Goal: Information Seeking & Learning: Learn about a topic

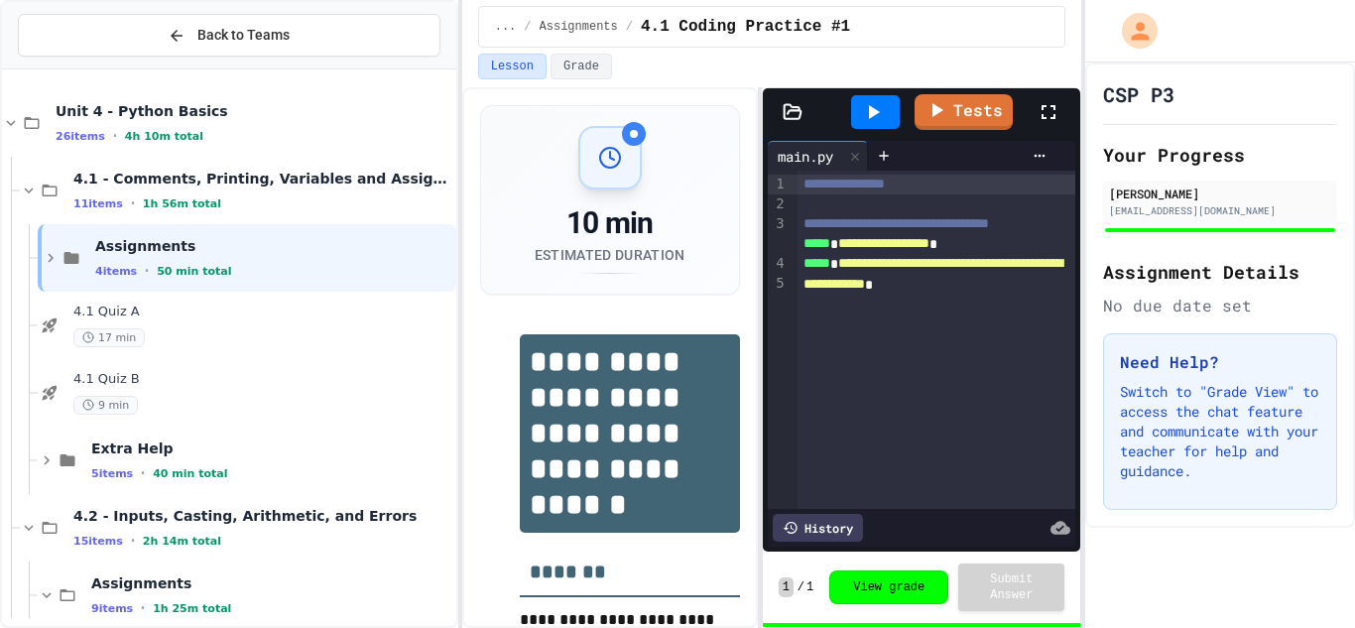
click at [900, 290] on span "**********" at bounding box center [932, 273] width 259 height 34
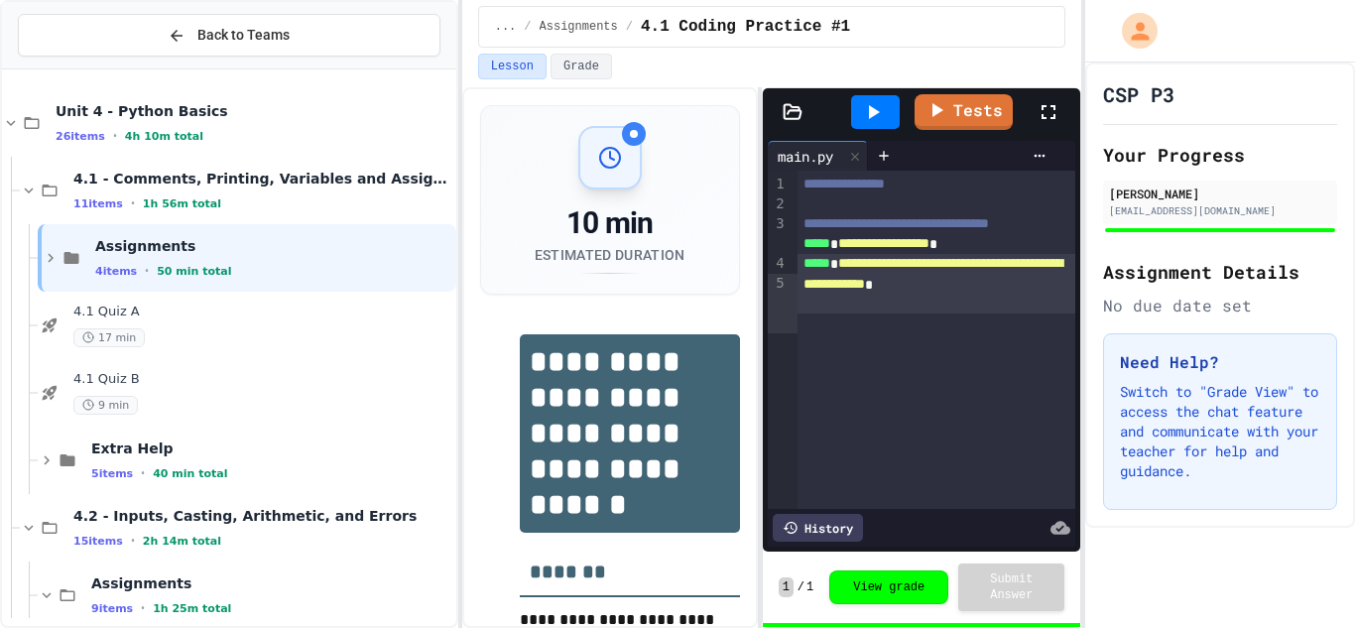
click at [213, 336] on div "17 min" at bounding box center [262, 337] width 379 height 19
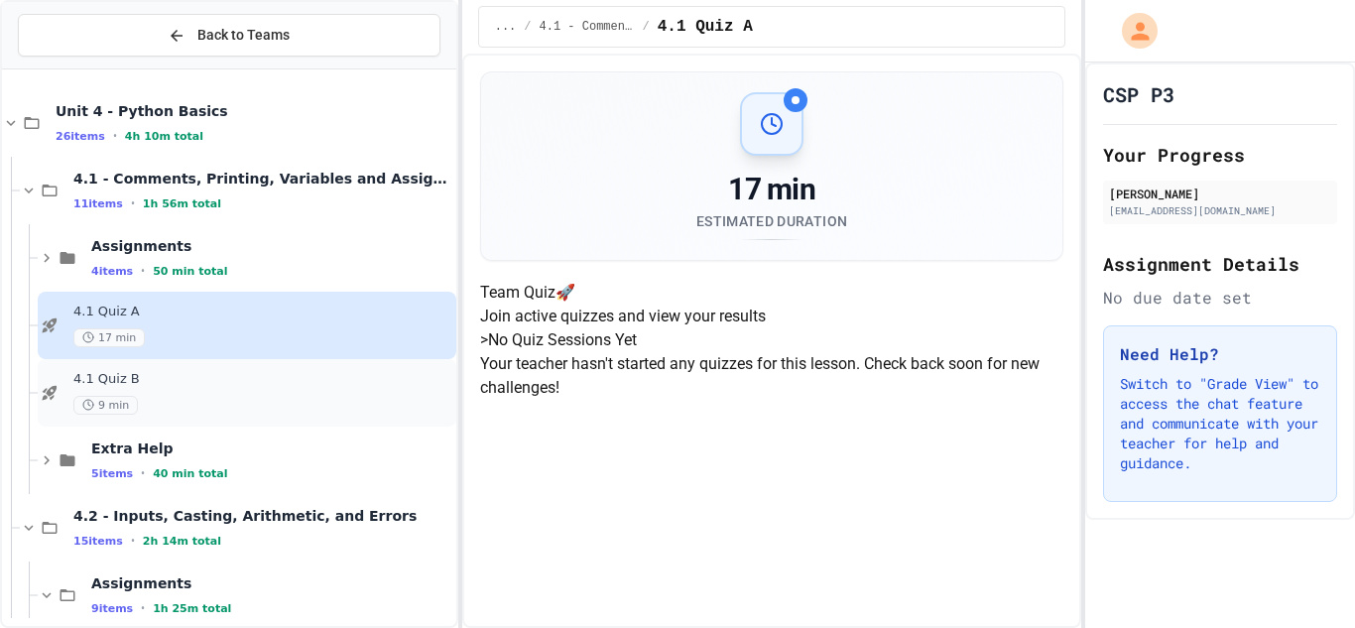
click at [238, 401] on div "9 min" at bounding box center [262, 405] width 379 height 19
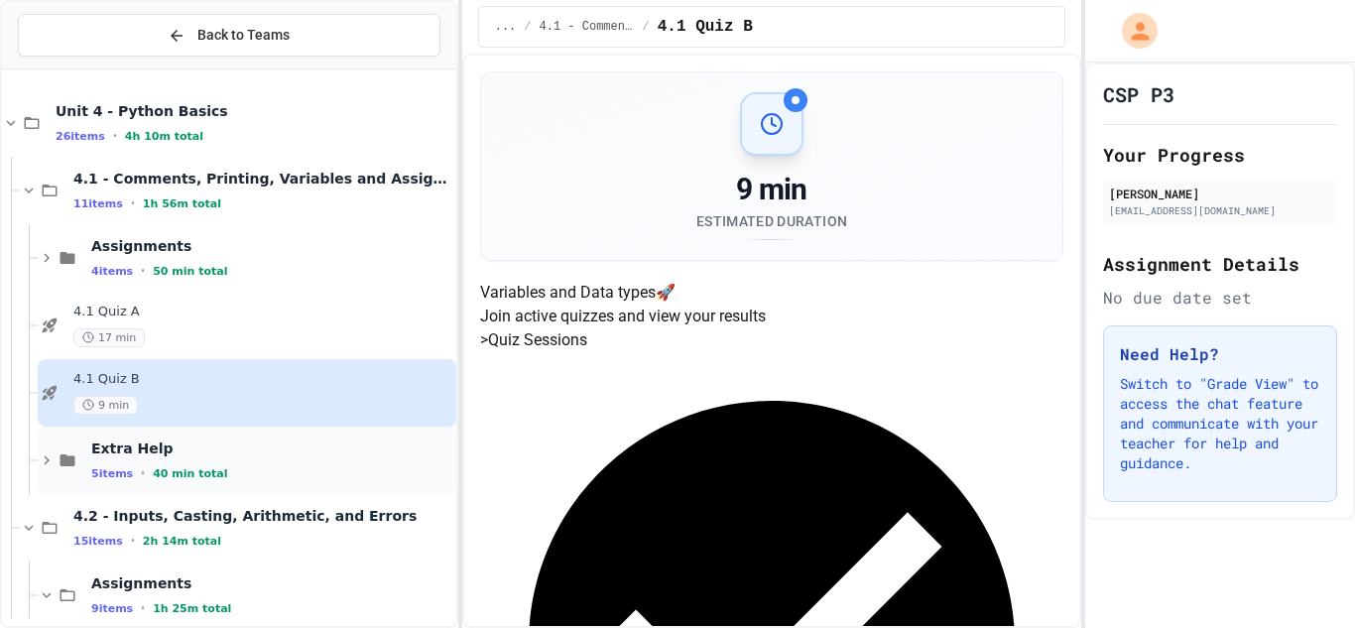
click at [283, 429] on div "Extra Help 5 items • 40 min total" at bounding box center [247, 459] width 419 height 67
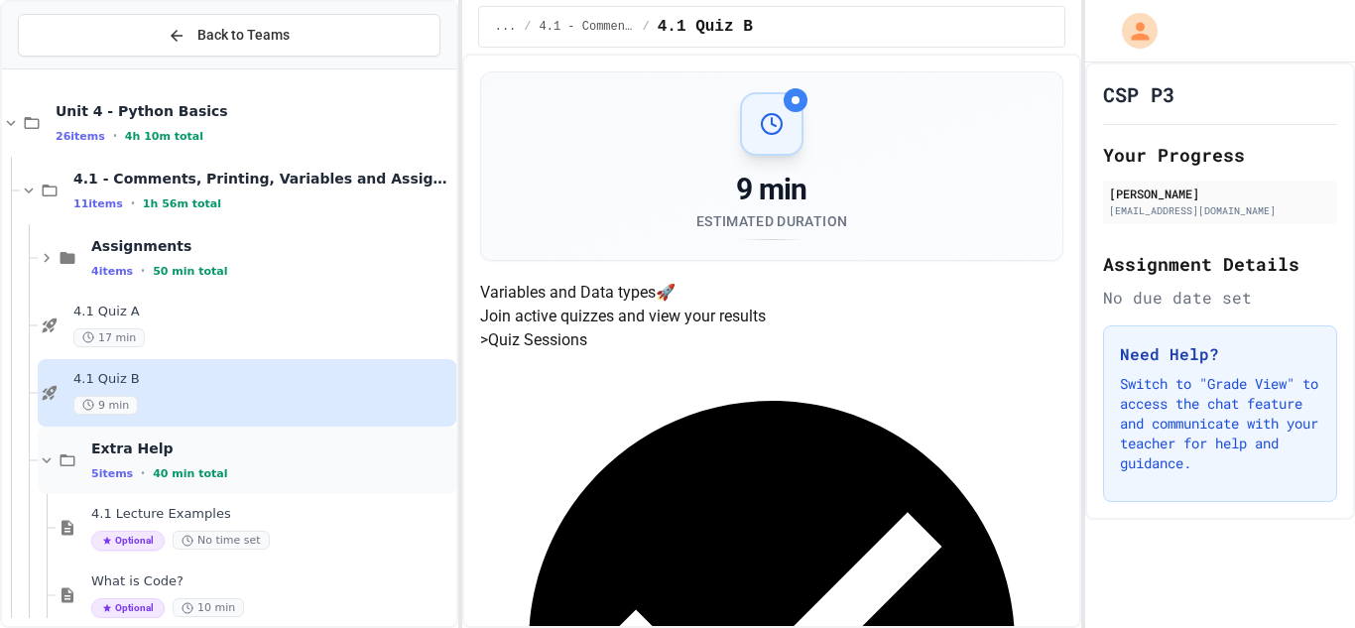
click at [300, 472] on div "5 items • 40 min total" at bounding box center [271, 473] width 361 height 16
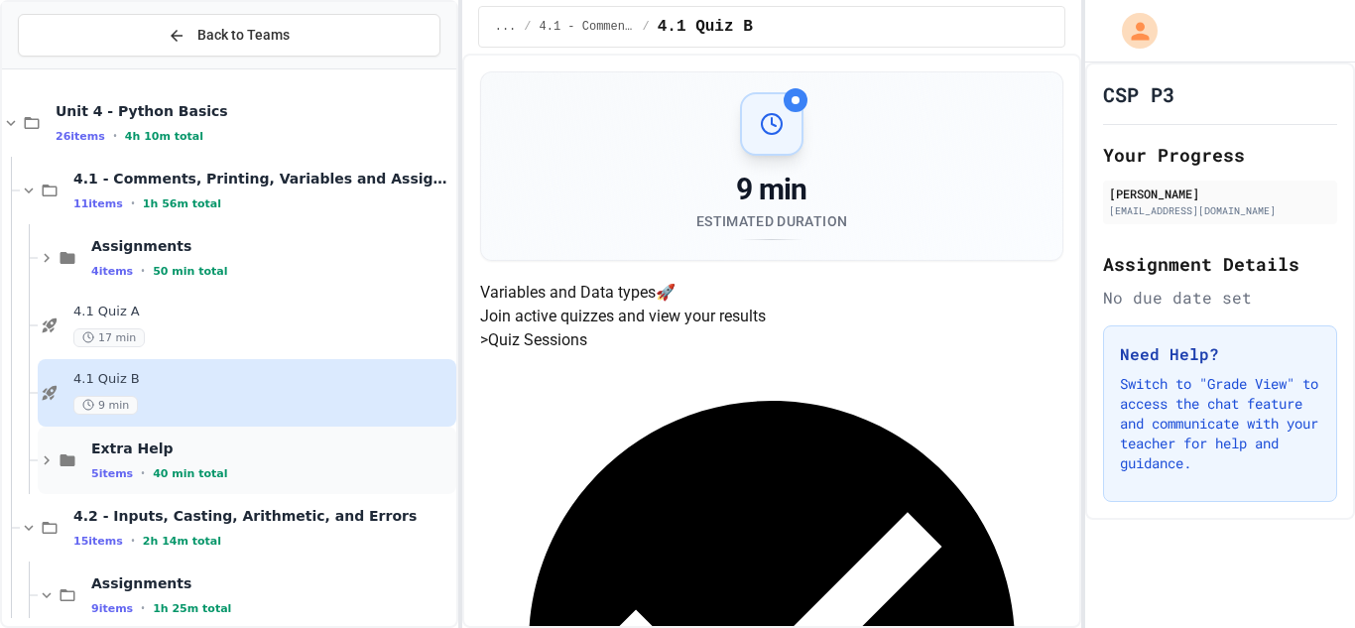
click at [304, 490] on div "Extra Help 5 items • 40 min total" at bounding box center [247, 459] width 419 height 67
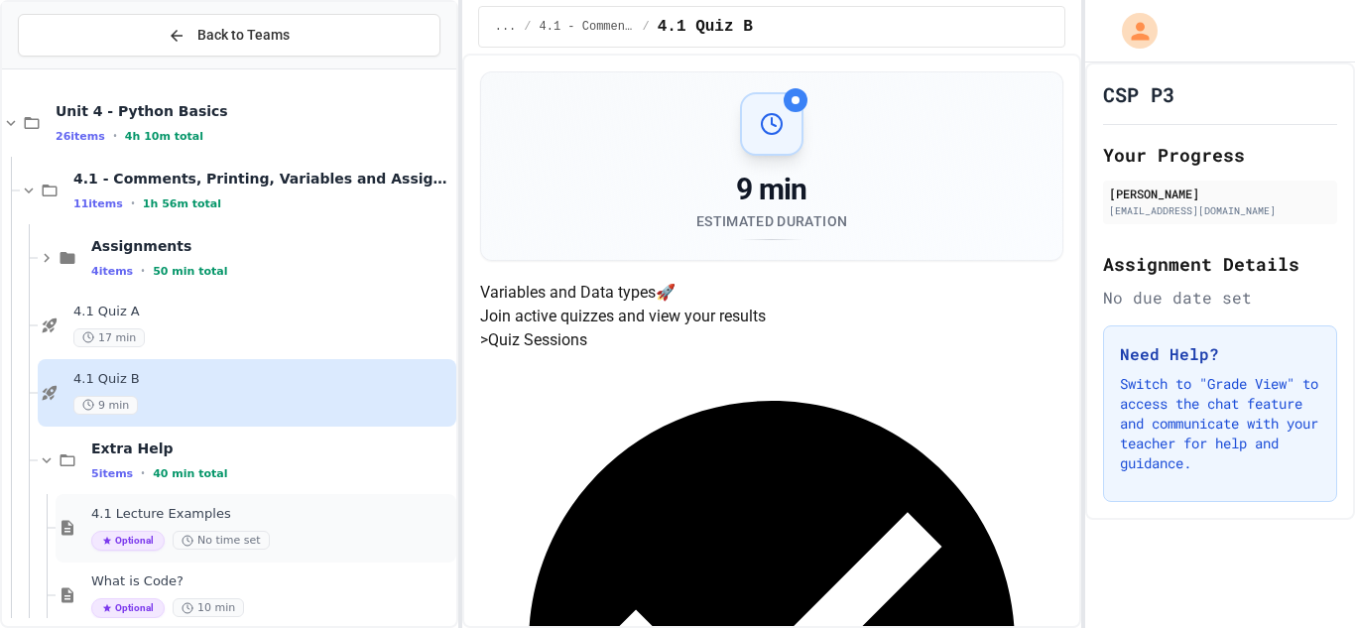
click at [326, 553] on div "4.1 Lecture Examples Optional No time set" at bounding box center [256, 528] width 401 height 68
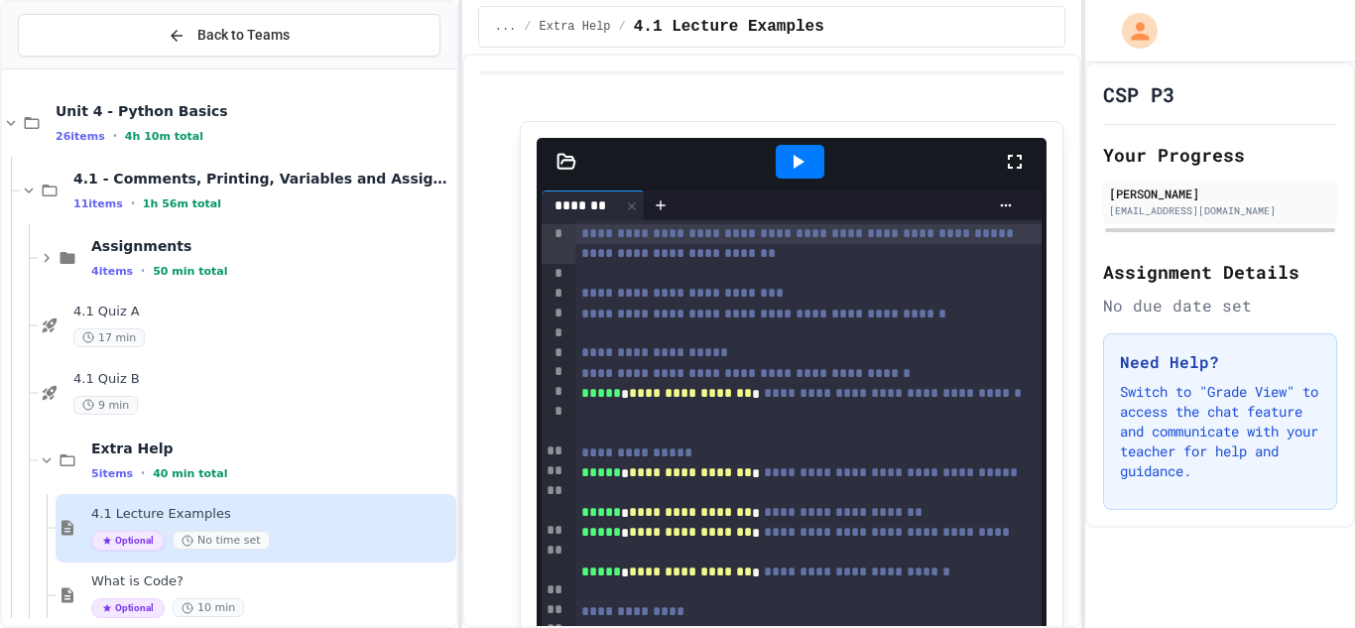
click at [456, 244] on div "**********" at bounding box center [677, 314] width 1355 height 628
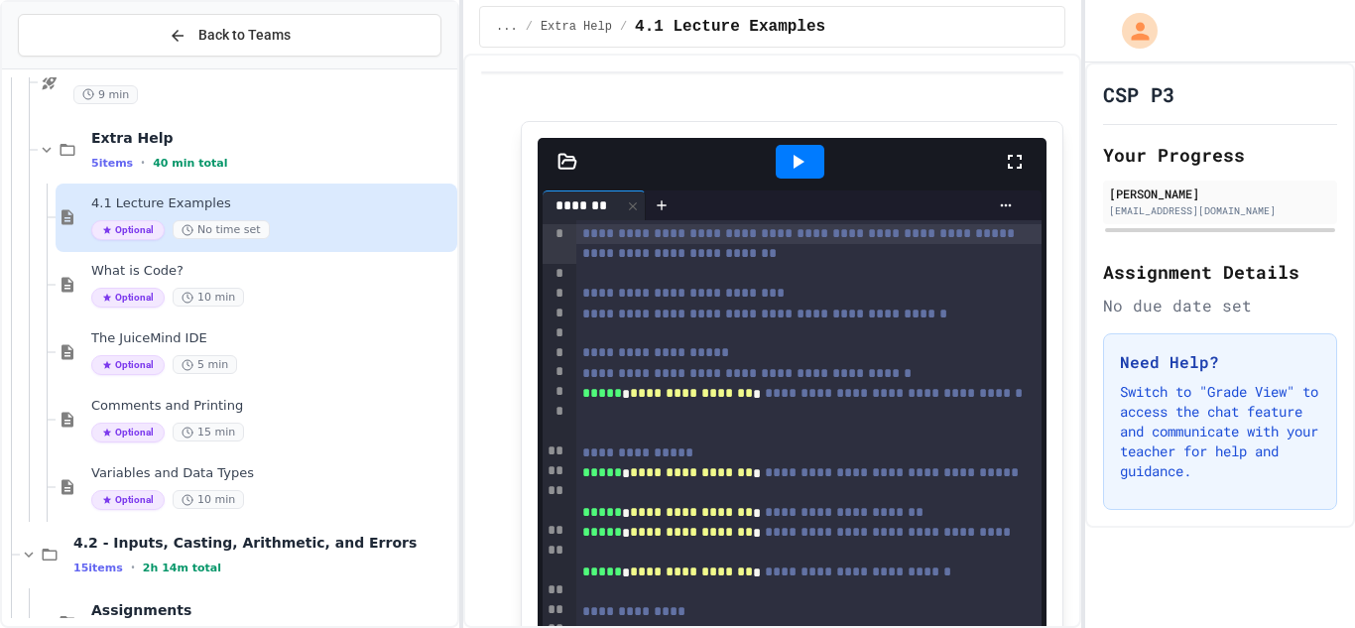
scroll to position [322, 0]
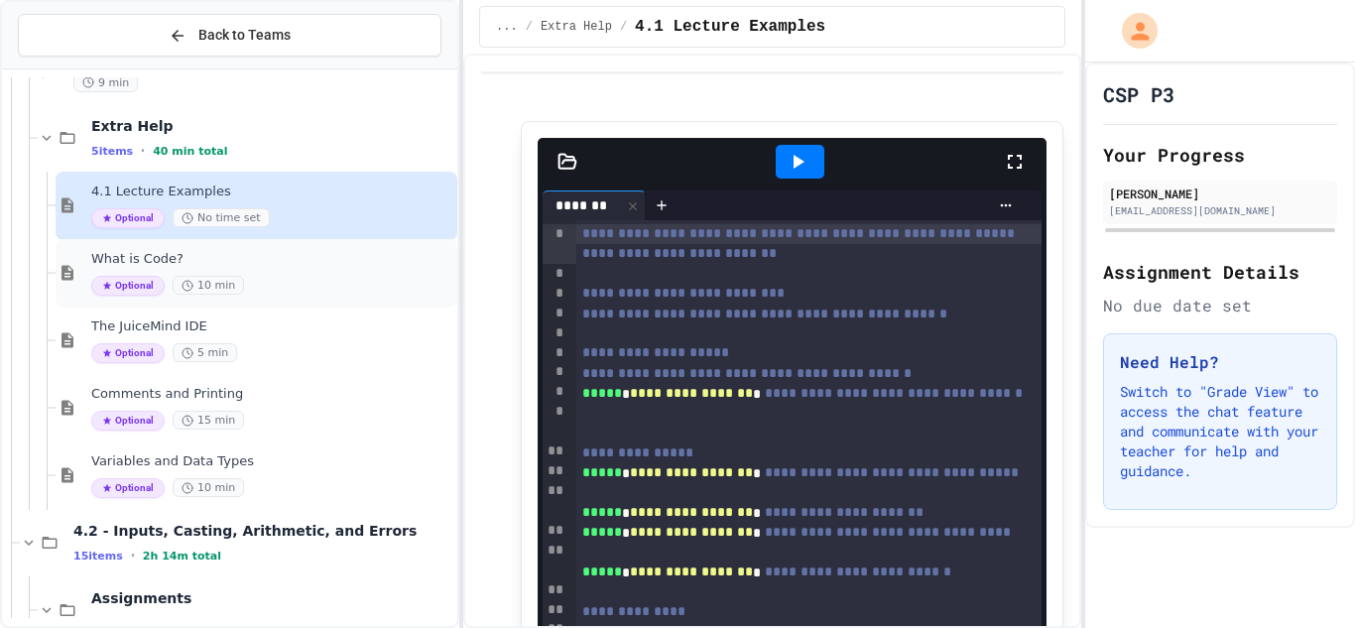
click at [239, 285] on div "Optional 10 min" at bounding box center [272, 286] width 362 height 20
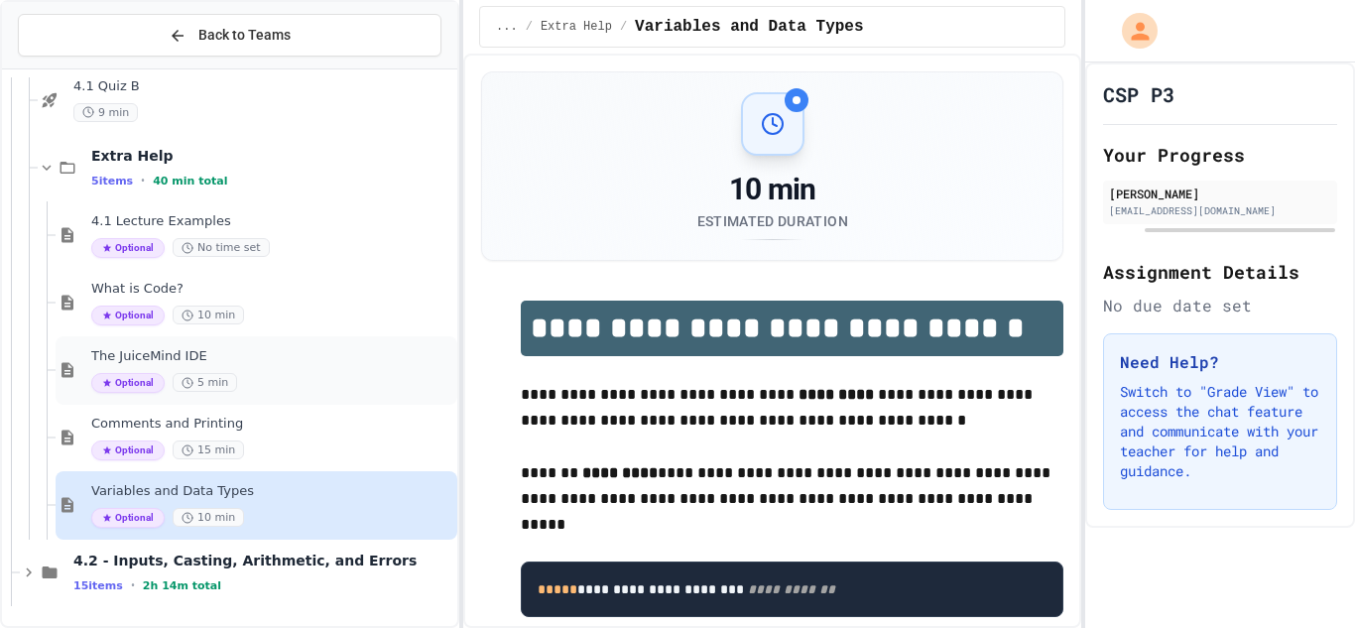
scroll to position [269, 0]
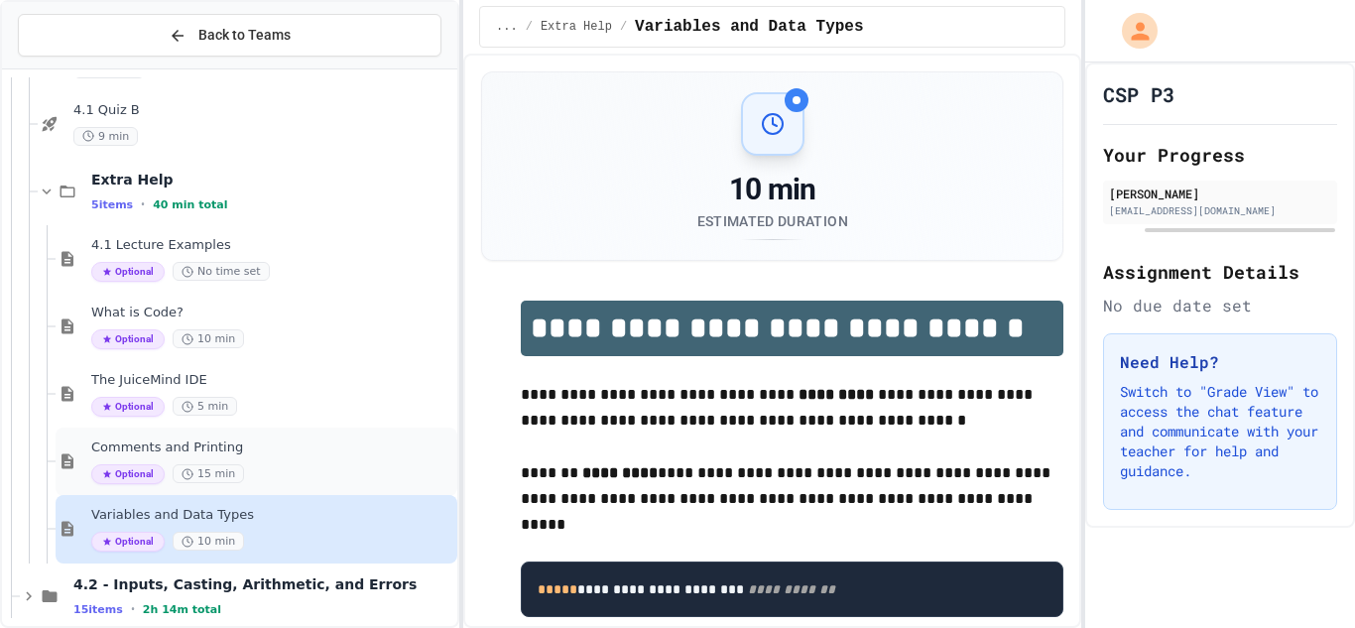
click at [346, 461] on div "Comments and Printing Optional 15 min" at bounding box center [272, 461] width 362 height 45
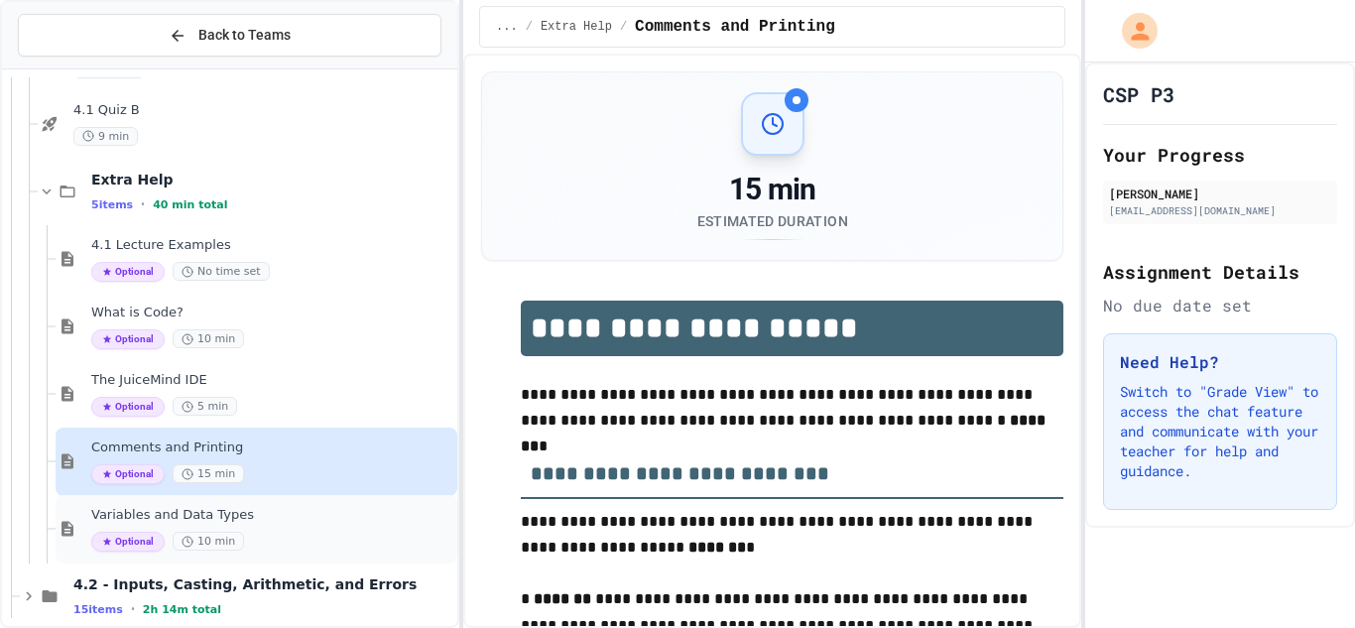
click at [330, 496] on div "Variables and Data Types Optional 10 min" at bounding box center [257, 529] width 402 height 68
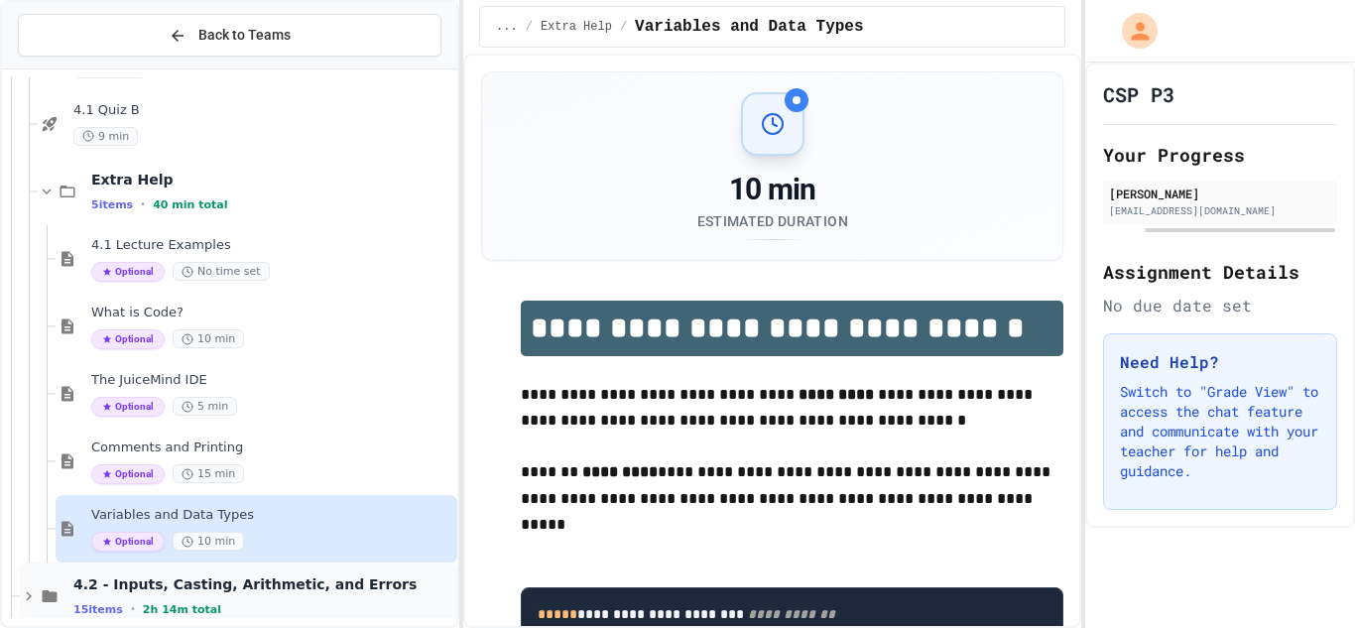
click at [364, 594] on div "4.2 - Inputs, Casting, Arithmetic, and Errors 15 items • 2h 14m total" at bounding box center [263, 596] width 380 height 42
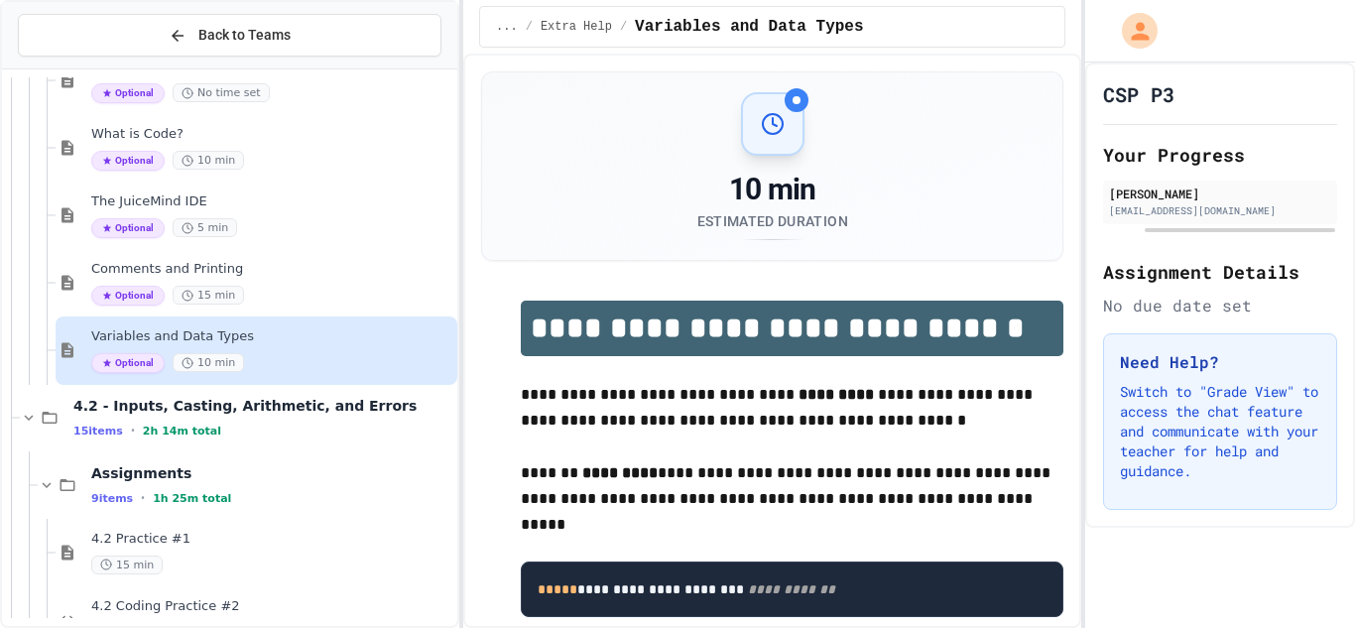
scroll to position [544, 0]
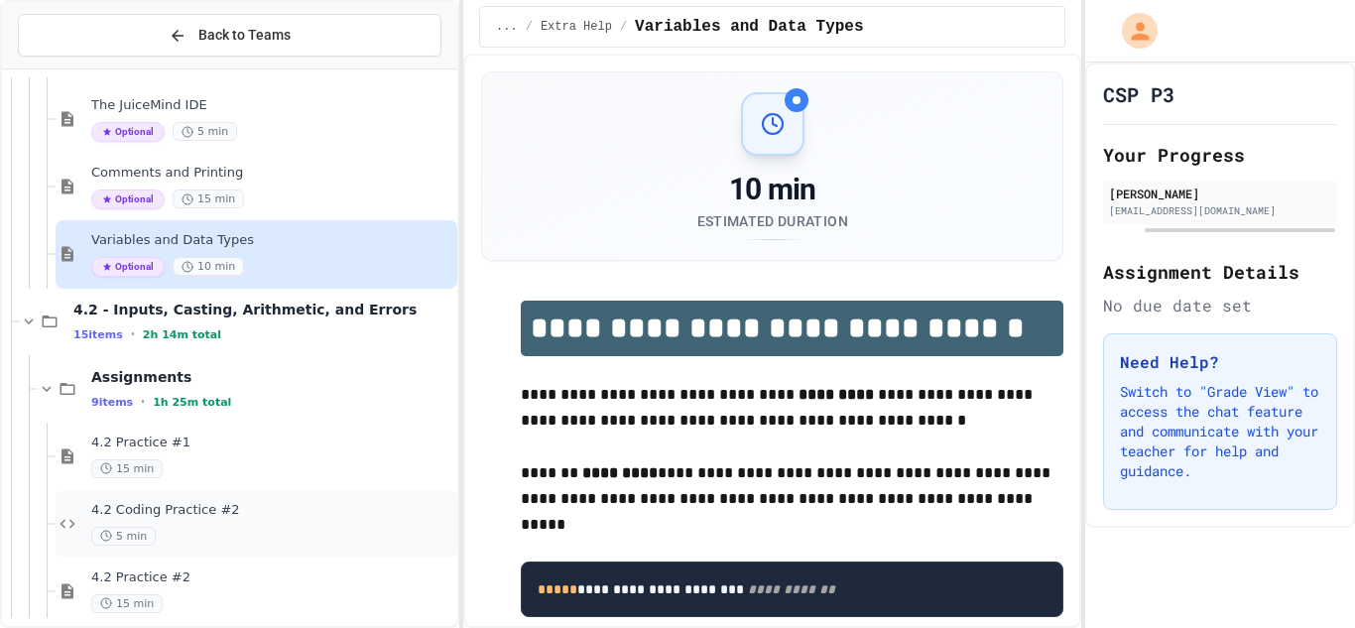
click at [364, 506] on span "4.2 Coding Practice #2" at bounding box center [272, 510] width 362 height 17
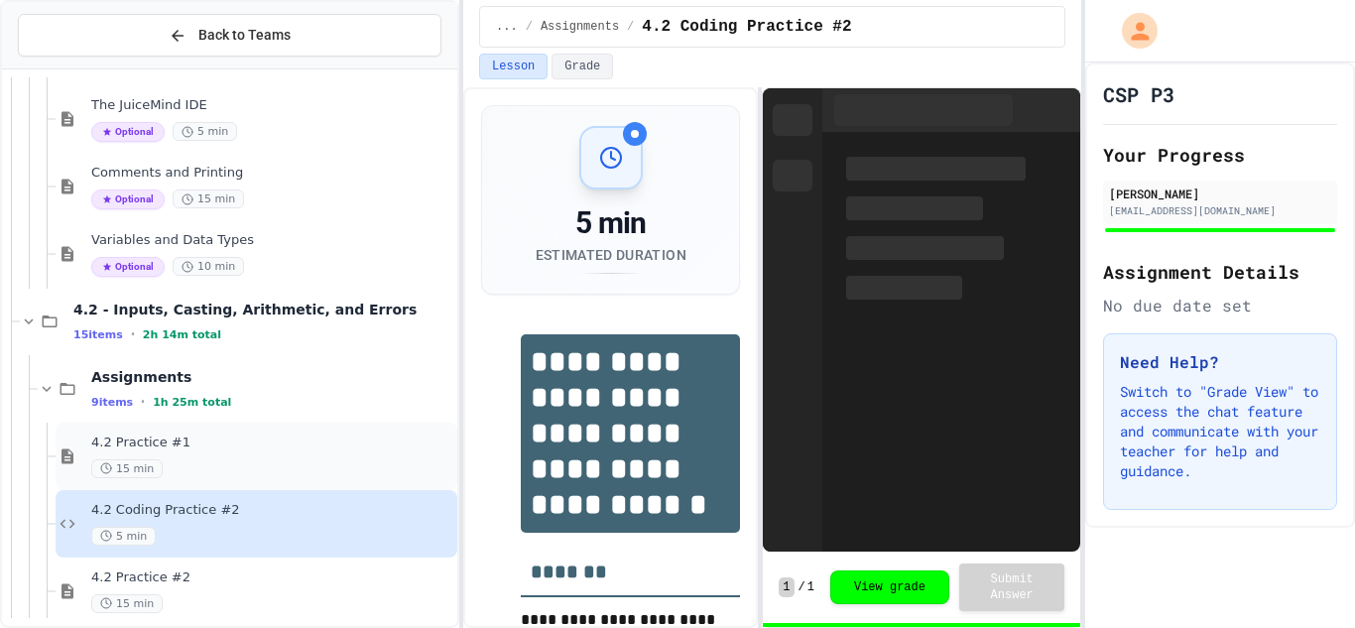
click at [315, 455] on div "4.2 Practice #1 15 min" at bounding box center [272, 456] width 362 height 44
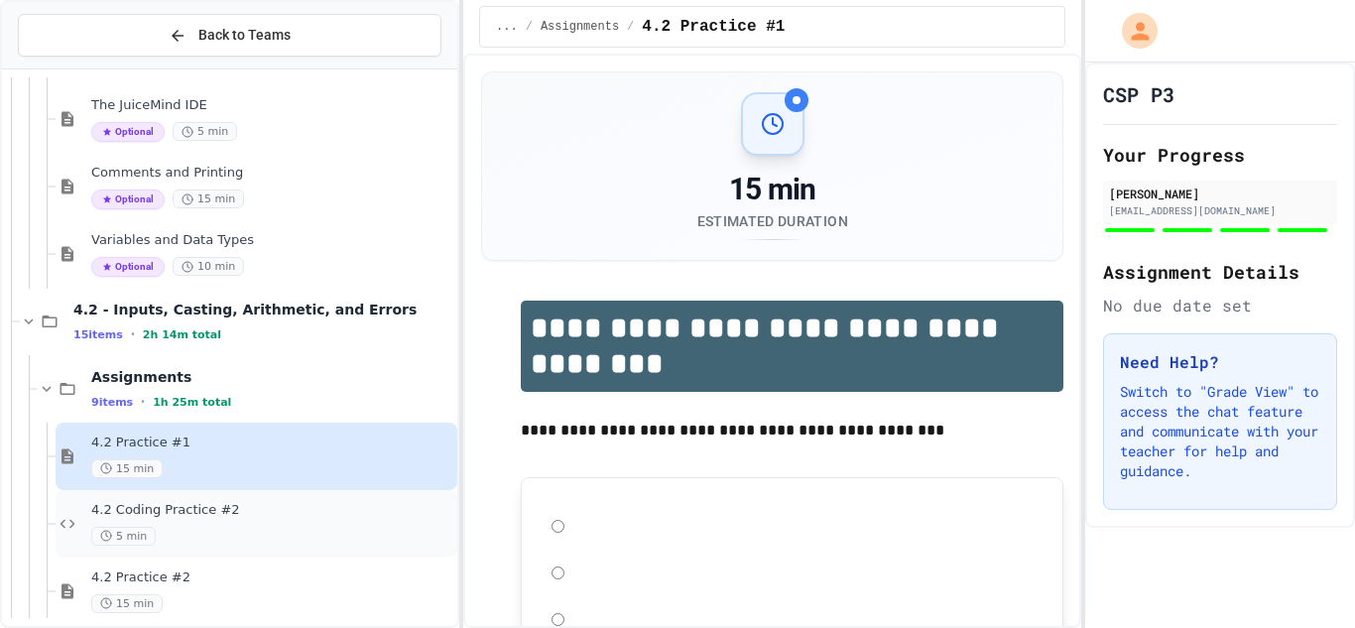
click at [312, 504] on span "4.2 Coding Practice #2" at bounding box center [272, 510] width 362 height 17
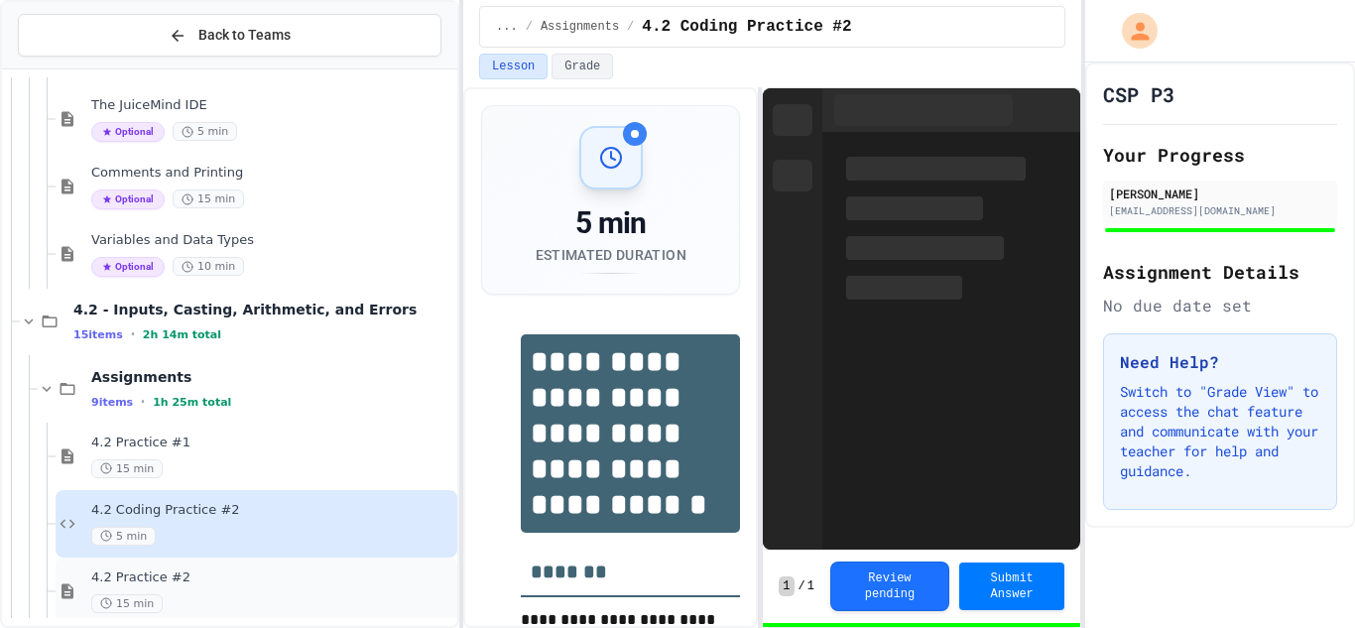
click at [335, 570] on span "4.2 Practice #2" at bounding box center [272, 577] width 362 height 17
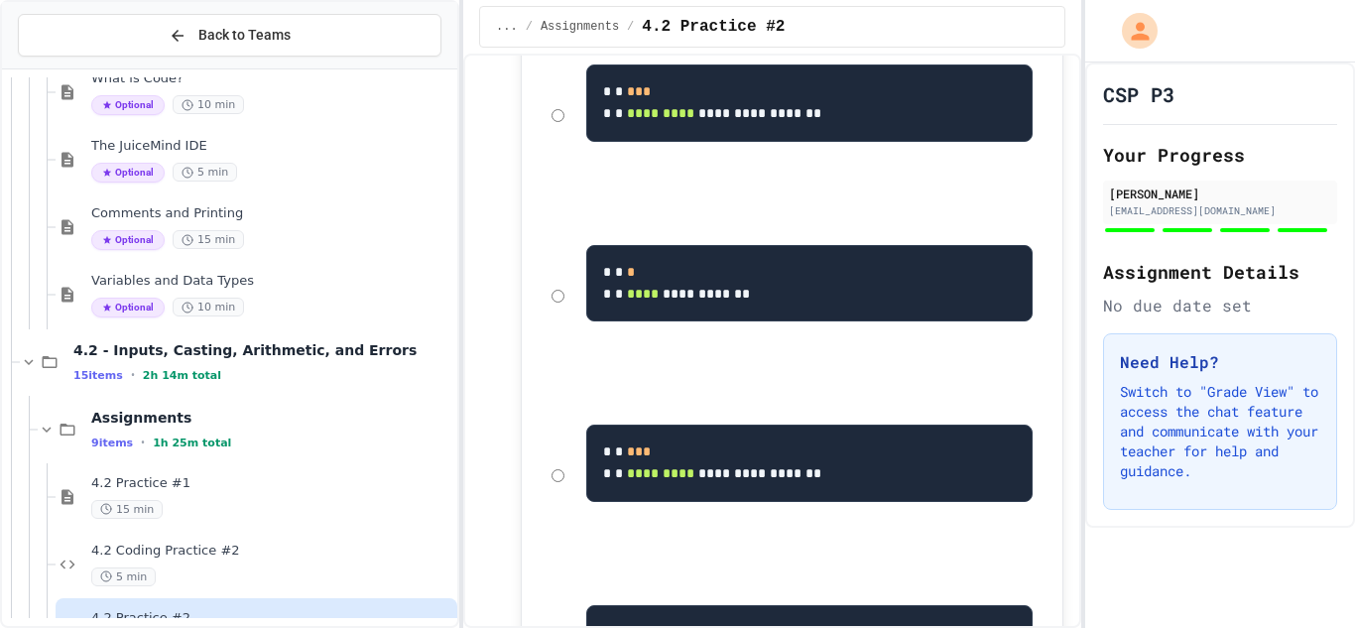
scroll to position [526, 0]
